Goal: Task Accomplishment & Management: Use online tool/utility

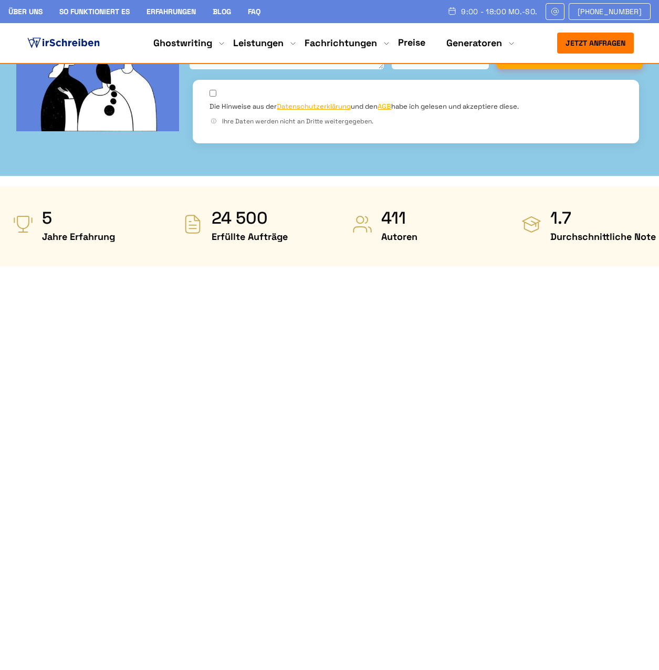
scroll to position [420, 0]
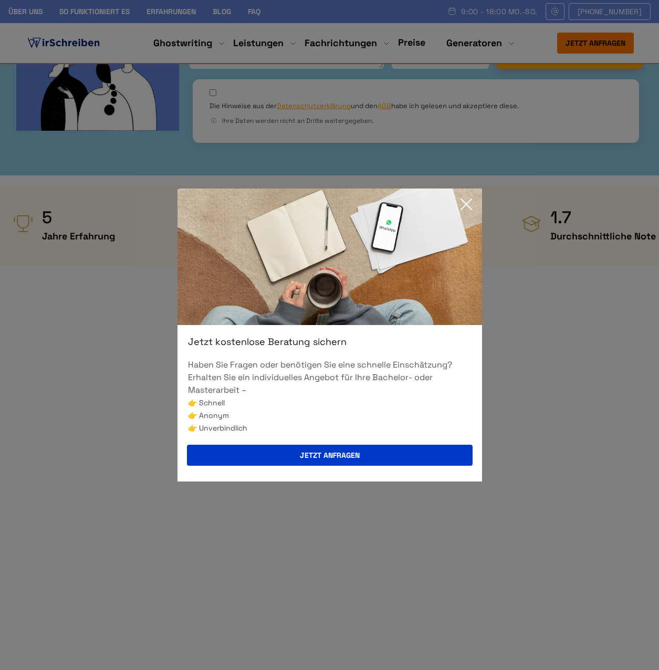
click at [468, 198] on icon at bounding box center [466, 204] width 21 height 21
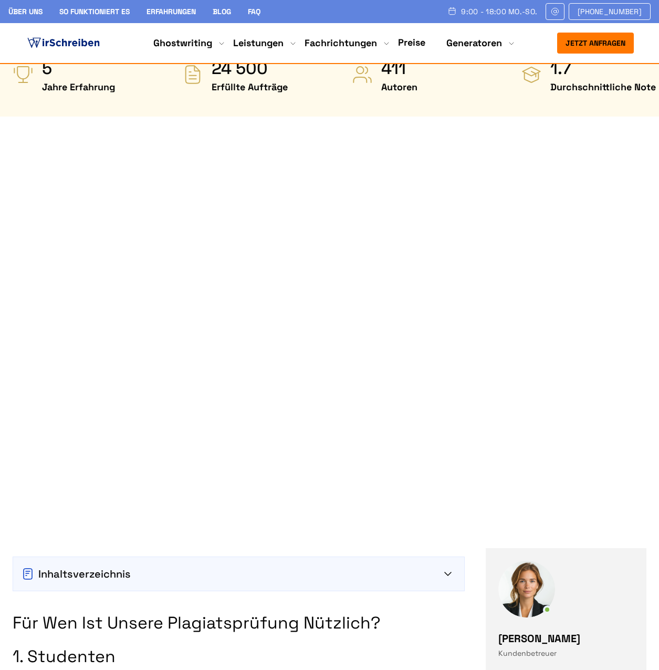
scroll to position [578, 0]
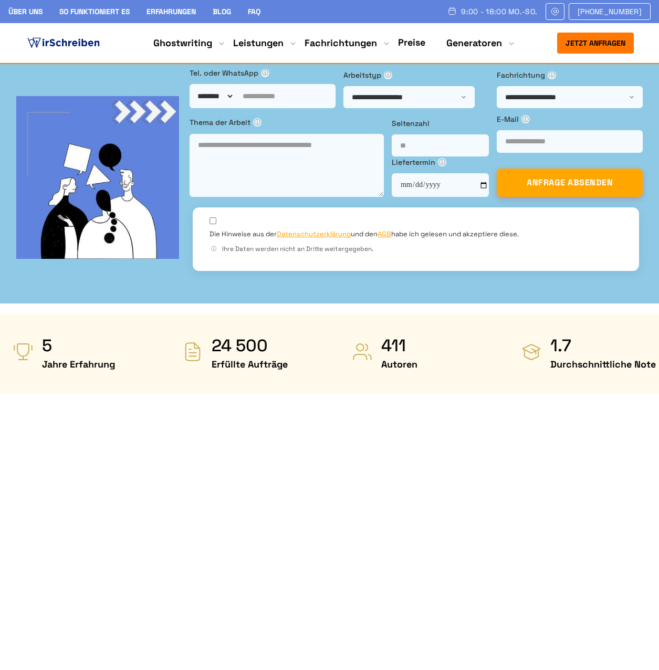
scroll to position [315, 0]
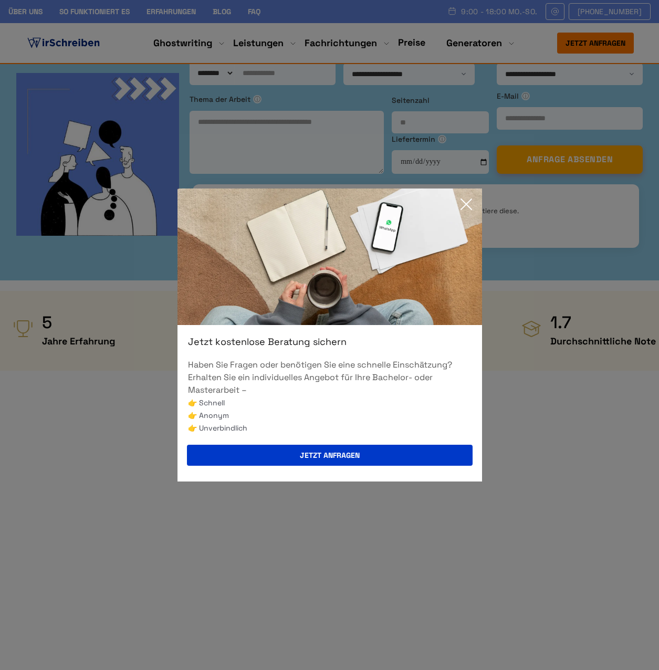
click at [469, 204] on icon at bounding box center [466, 204] width 21 height 21
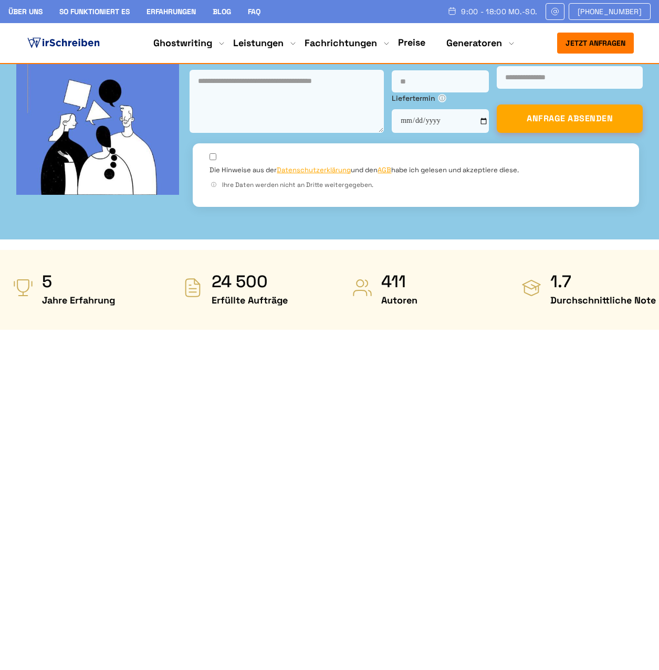
scroll to position [420, 0]
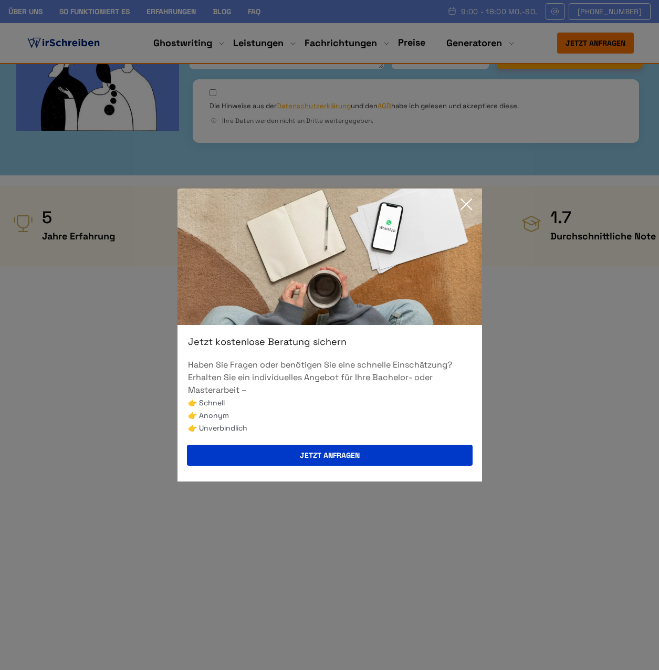
click at [464, 208] on icon at bounding box center [466, 204] width 21 height 21
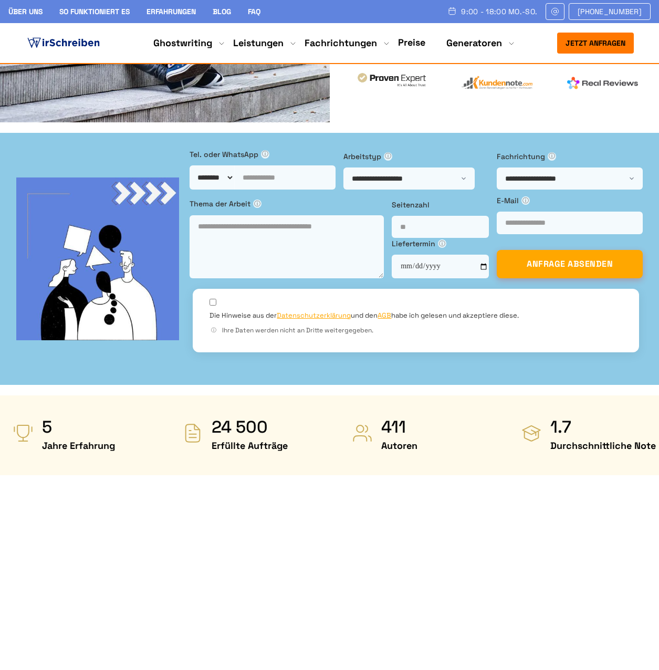
scroll to position [210, 0]
